Goal: Task Accomplishment & Management: Use online tool/utility

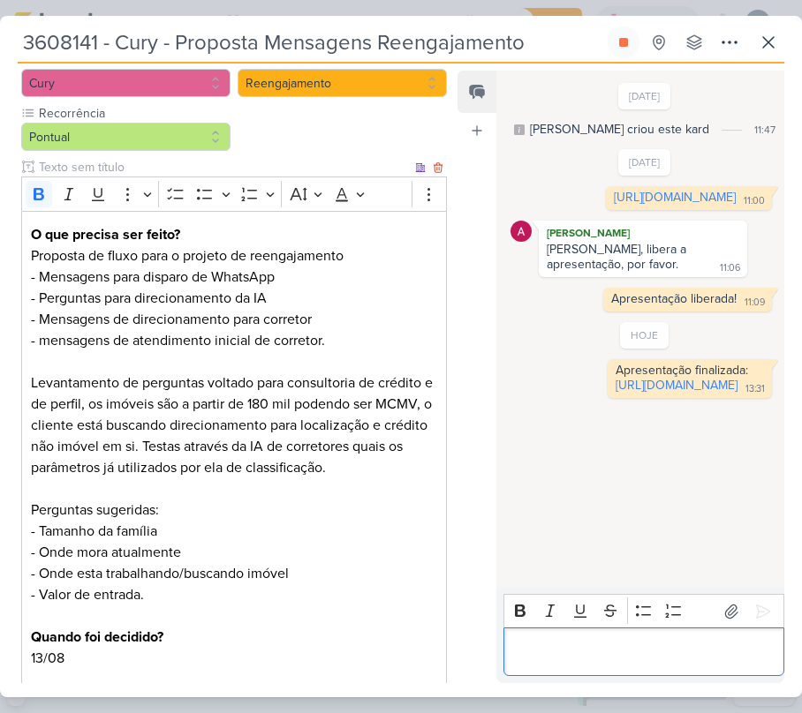
scroll to position [418, 0]
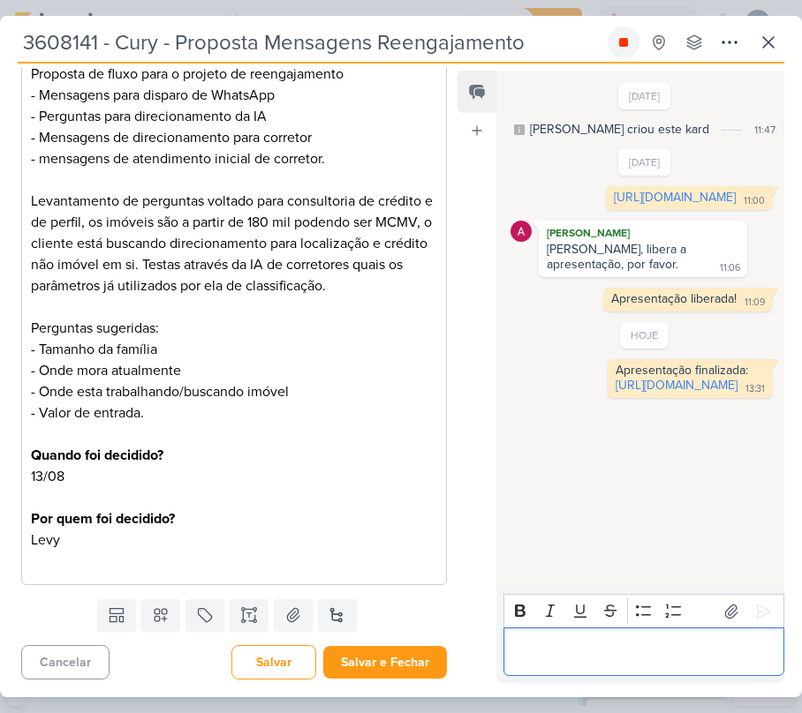
click at [630, 35] on button at bounding box center [623, 42] width 32 height 32
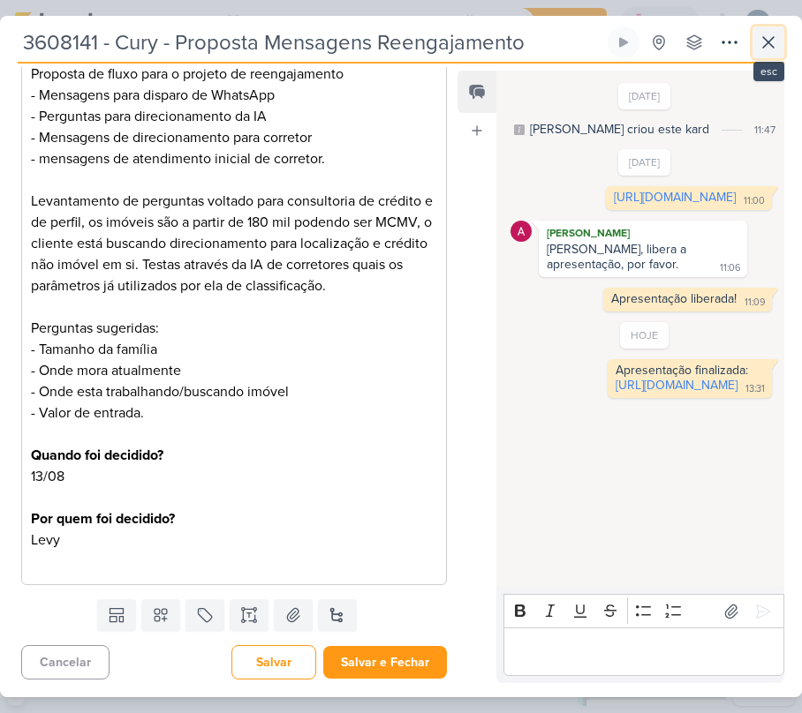
click at [763, 36] on icon at bounding box center [767, 42] width 21 height 21
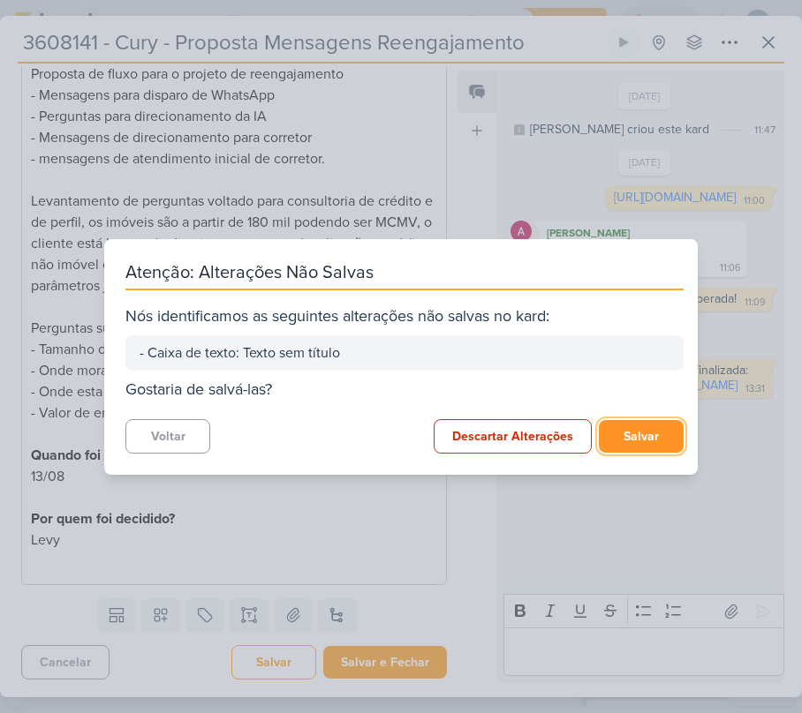
click at [661, 434] on button "Salvar" at bounding box center [641, 436] width 85 height 33
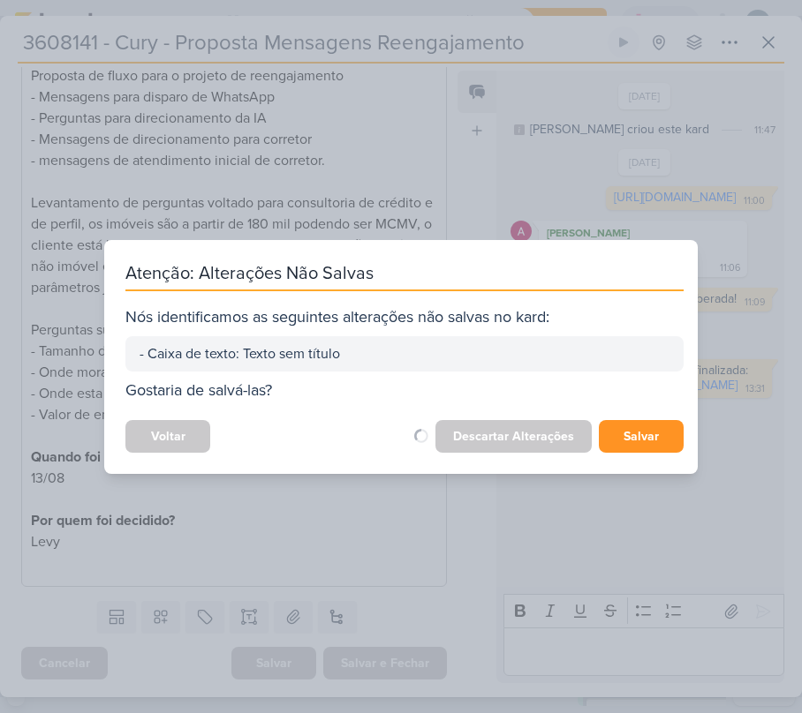
scroll to position [417, 0]
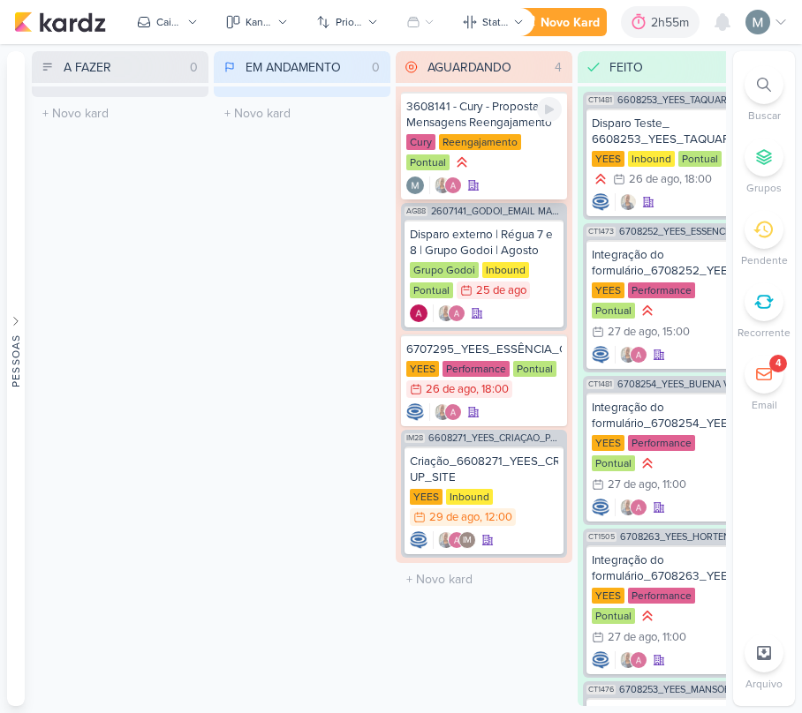
click at [449, 124] on div "3608141 - Cury - Proposta Mensagens Reengajamento" at bounding box center [483, 115] width 155 height 32
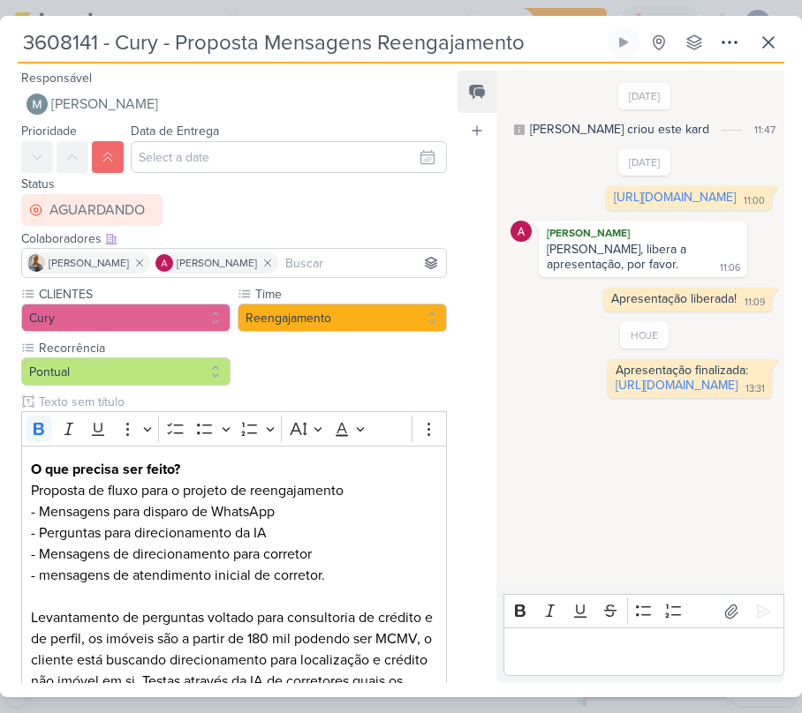
drag, startPoint x: 125, startPoint y: 48, endPoint x: 594, endPoint y: 48, distance: 468.8
click at [594, 48] on input "3608141 - Cury - Proposta Mensagens Reengajamento" at bounding box center [311, 42] width 586 height 32
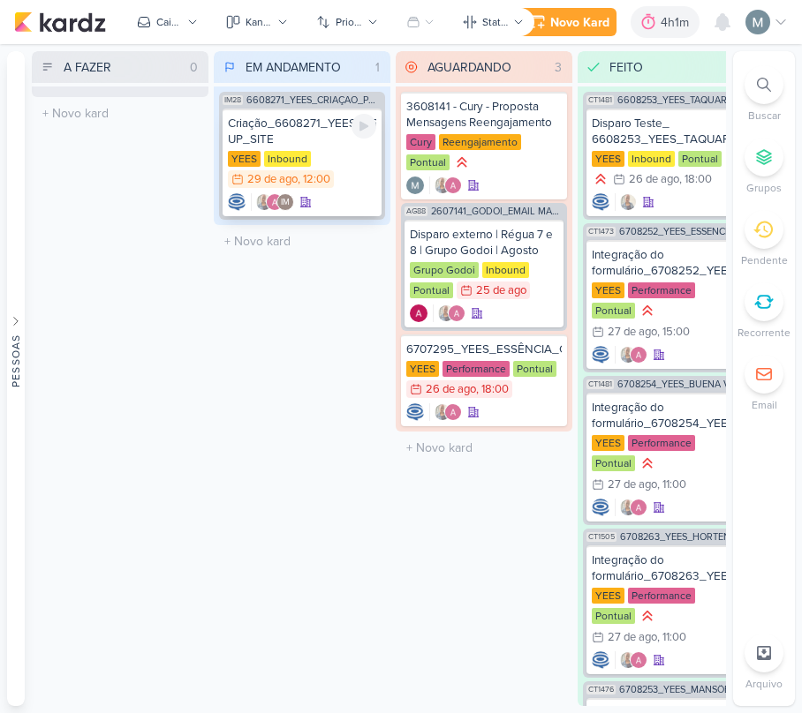
click at [380, 132] on div "Criação_6608271_YEES_CRIAÇAO_POP-UP_SITE YEES Inbound 29/8 29 de ago , 12:00 IM" at bounding box center [301, 163] width 159 height 108
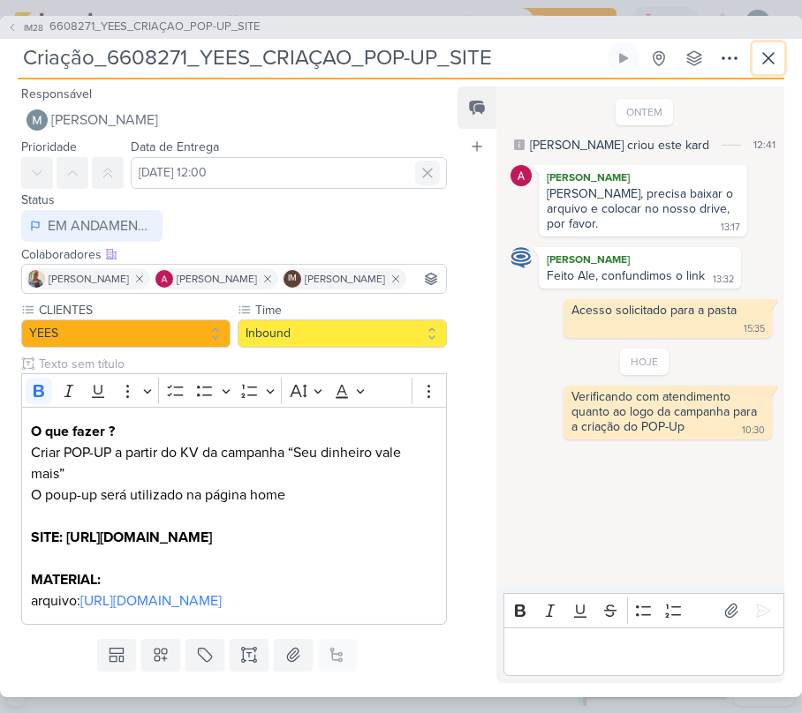
drag, startPoint x: 767, startPoint y: 65, endPoint x: 418, endPoint y: 175, distance: 366.3
click at [767, 65] on icon at bounding box center [767, 58] width 21 height 21
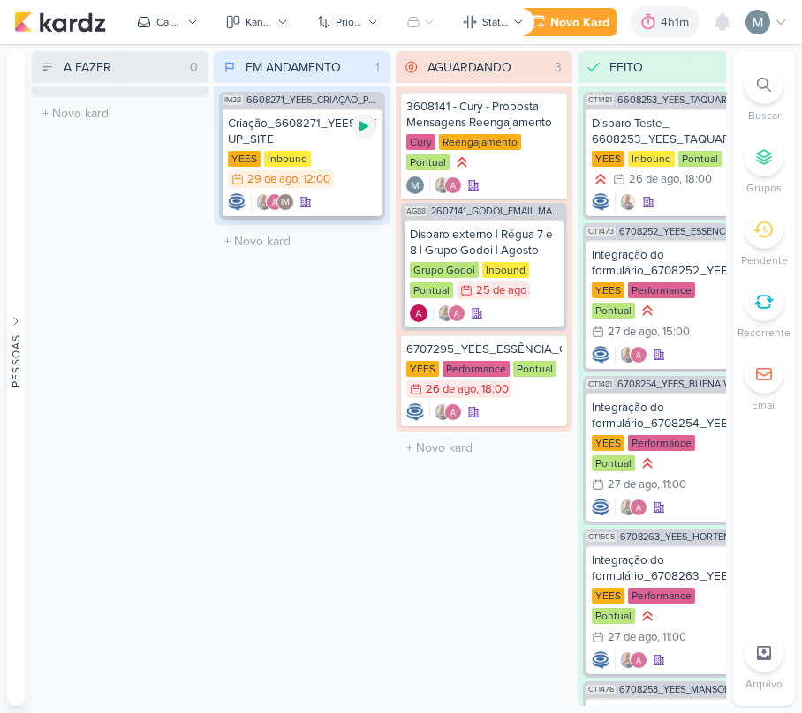
click at [361, 128] on icon at bounding box center [363, 127] width 9 height 10
click at [332, 167] on div "YEES Inbound 29/8 29 de ago , 12:00" at bounding box center [302, 170] width 148 height 39
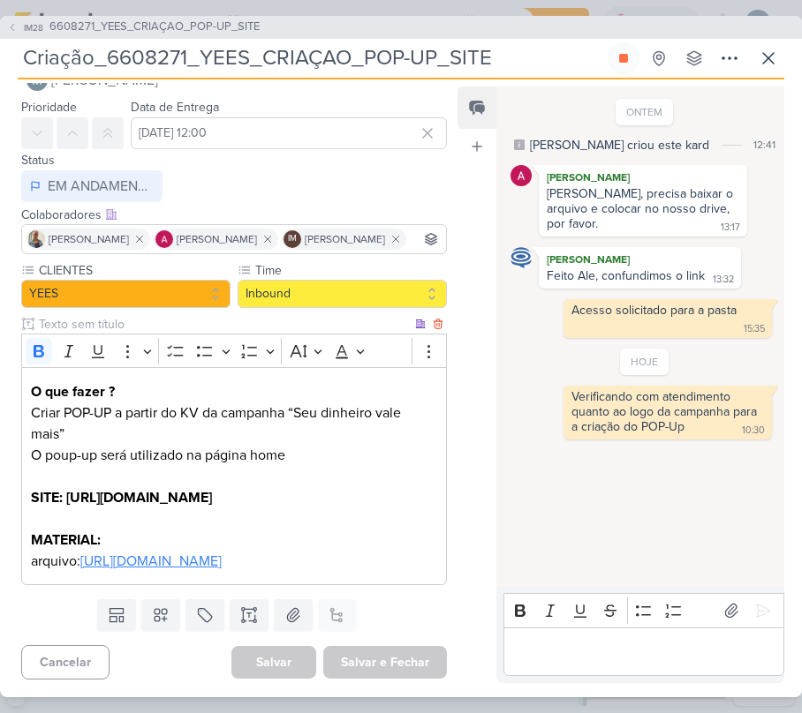
scroll to position [88, 0]
click at [175, 554] on link "https://drive.google.com/drive/folders/1JsPTIK54Wmb-QPN2VH_RYbPiVolMkZXi" at bounding box center [150, 562] width 141 height 18
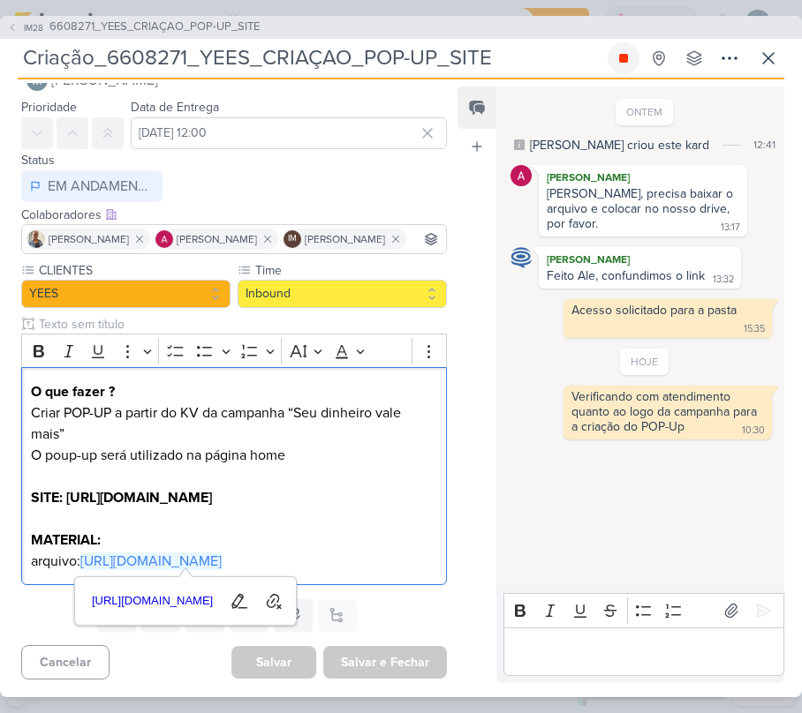
click at [629, 53] on icon at bounding box center [623, 58] width 14 height 14
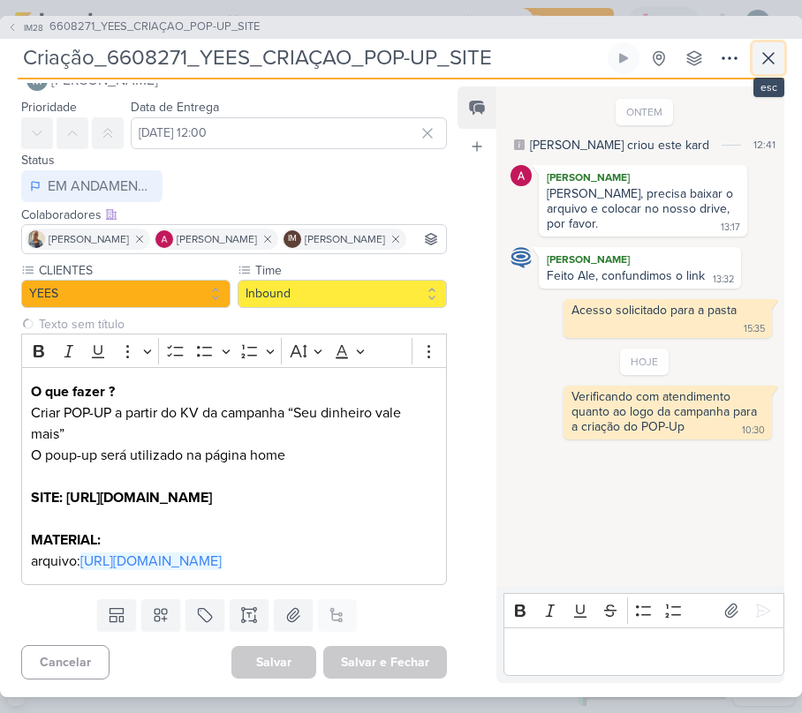
click at [763, 62] on icon at bounding box center [767, 58] width 21 height 21
